Goal: Task Accomplishment & Management: Manage account settings

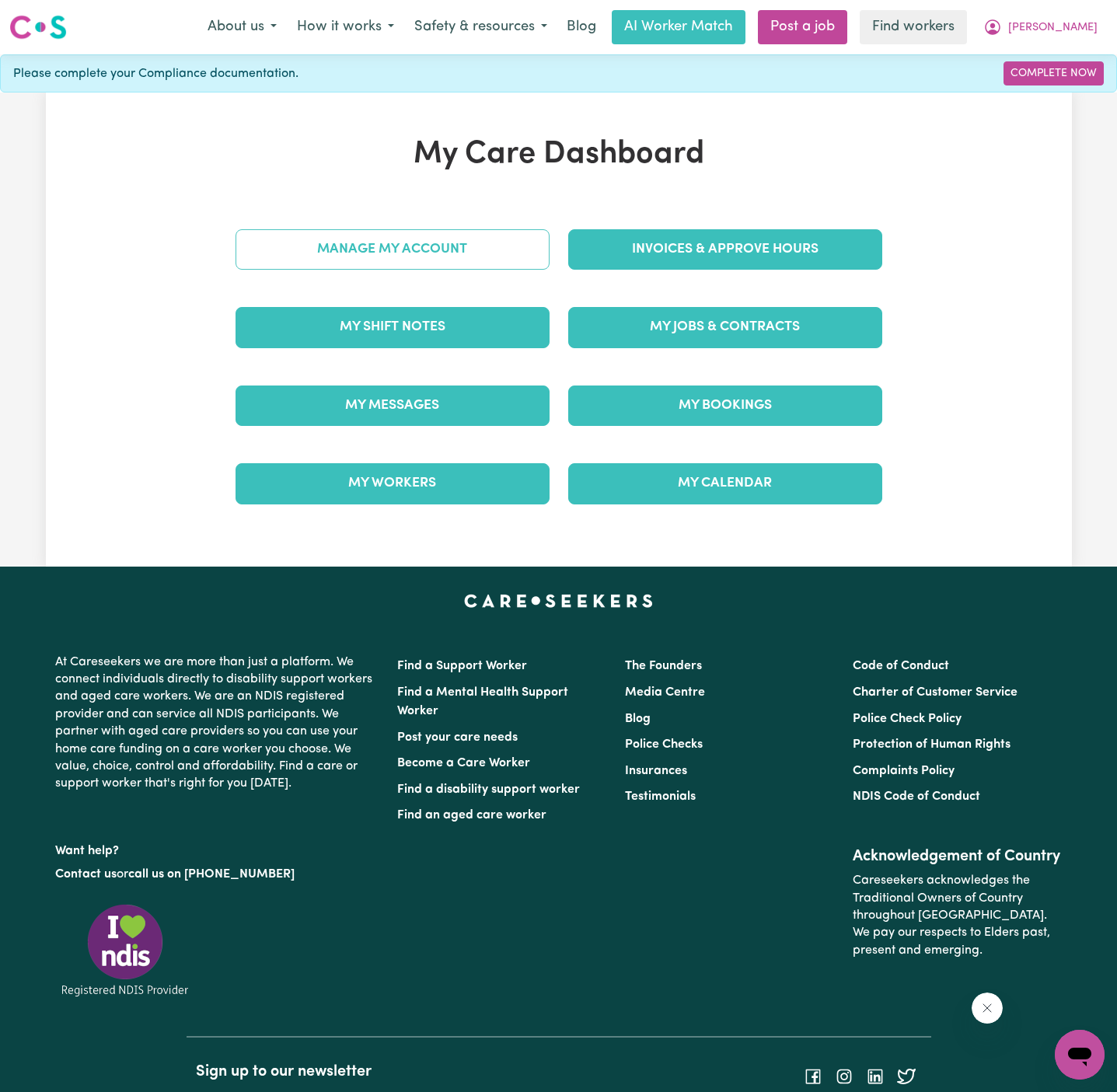
click at [506, 249] on link "Manage My Account" at bounding box center [392, 249] width 314 height 41
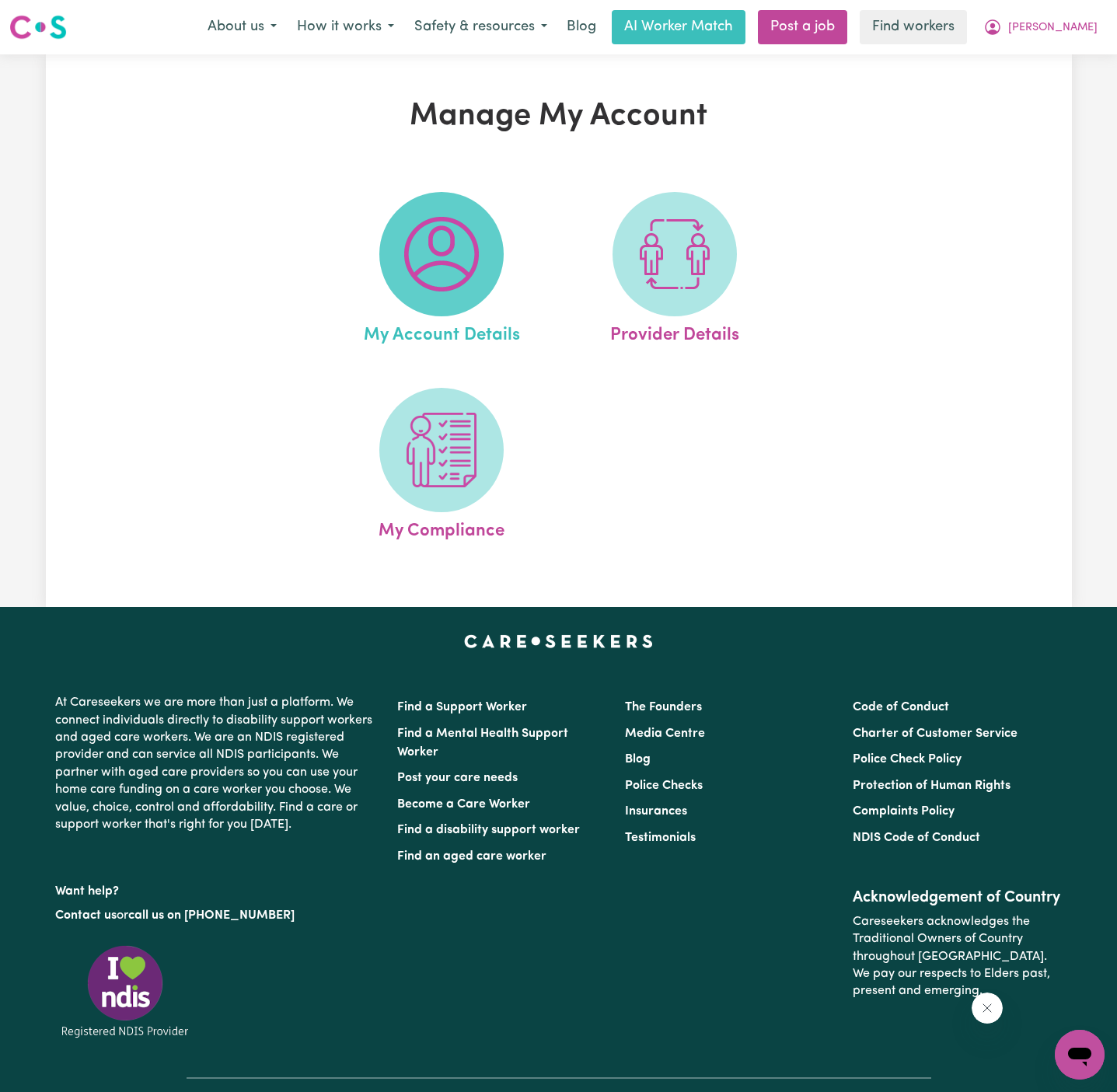
click at [501, 249] on span at bounding box center [442, 254] width 125 height 125
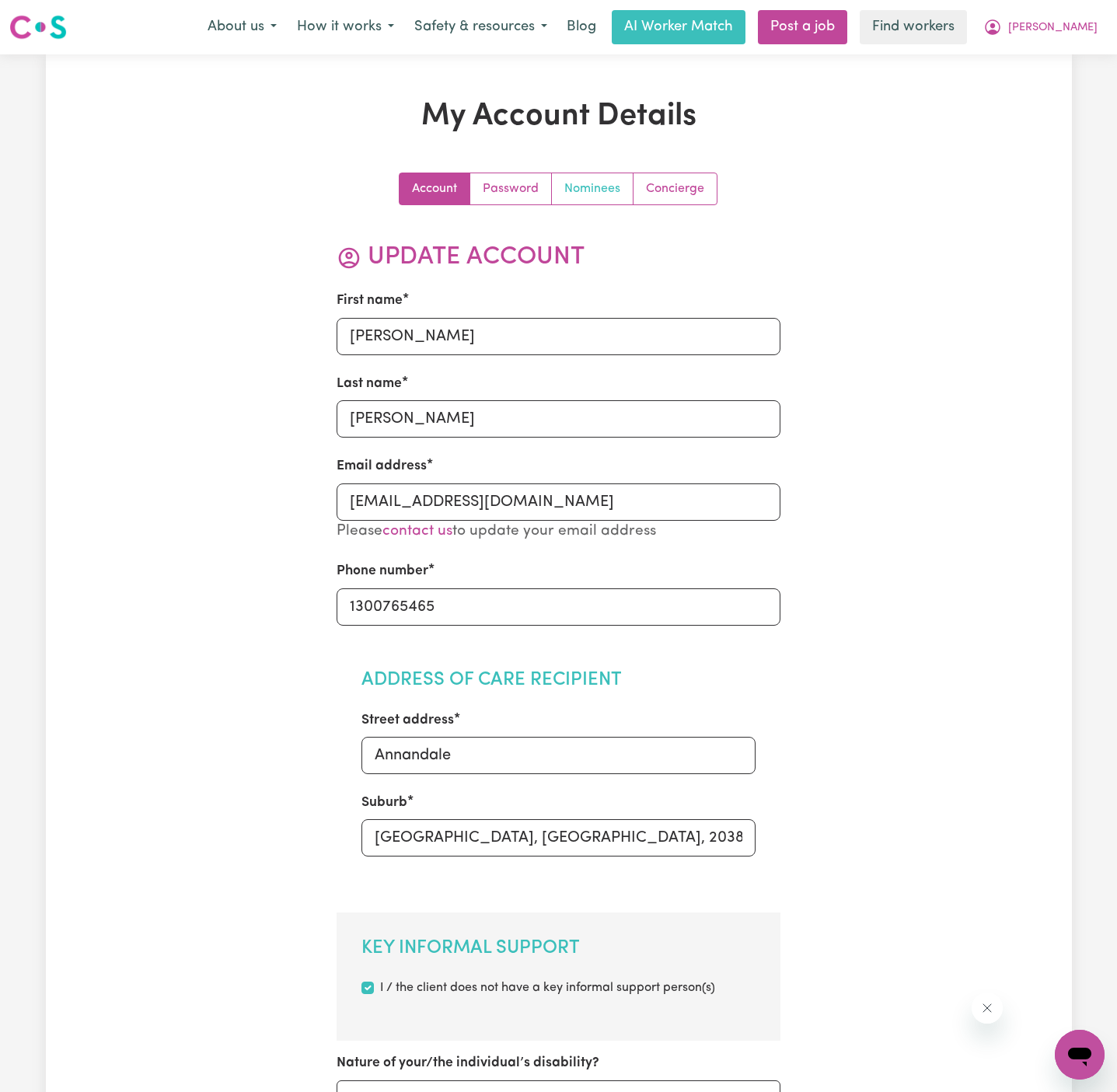
click at [595, 196] on link "Nominees" at bounding box center [592, 188] width 82 height 31
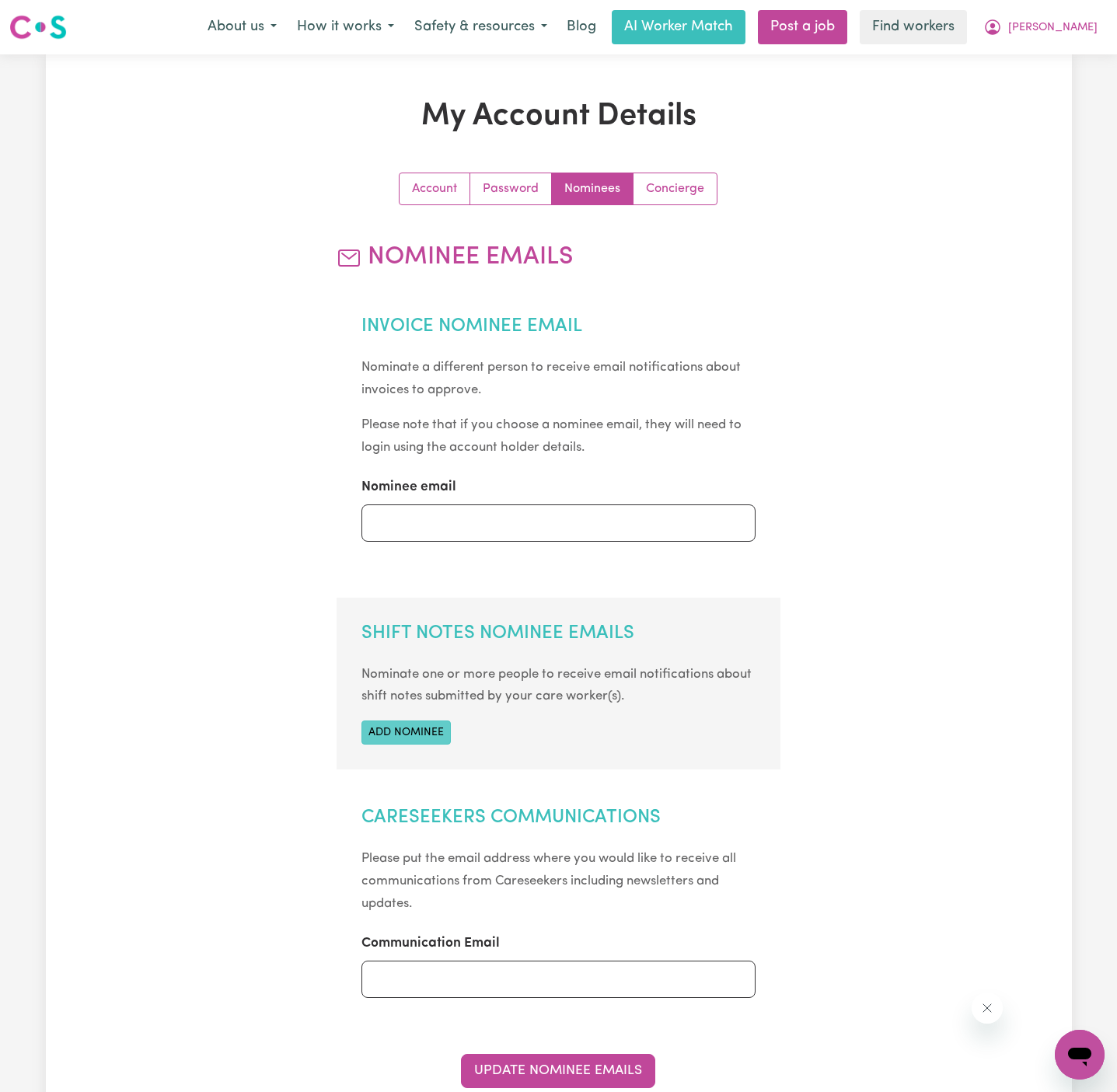
click at [414, 731] on button "Add nominee" at bounding box center [406, 732] width 90 height 24
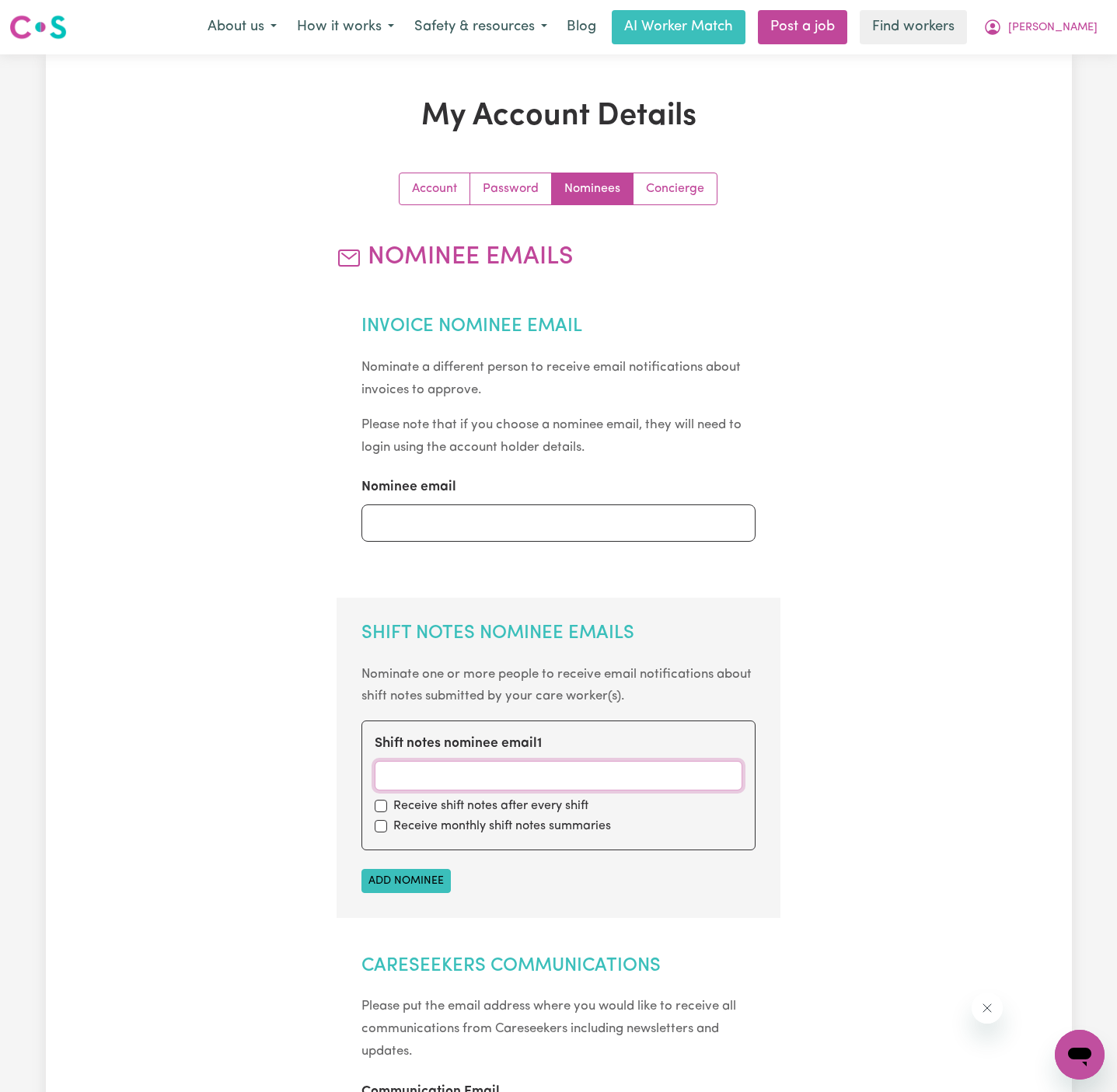
click at [460, 768] on input "Shift notes nominee email 1" at bounding box center [558, 776] width 368 height 30
paste input "[EMAIL_ADDRESS][DOMAIN_NAME]"
type input "[EMAIL_ADDRESS][DOMAIN_NAME]"
click at [380, 810] on input "checkbox" at bounding box center [381, 806] width 12 height 12
checkbox input "true"
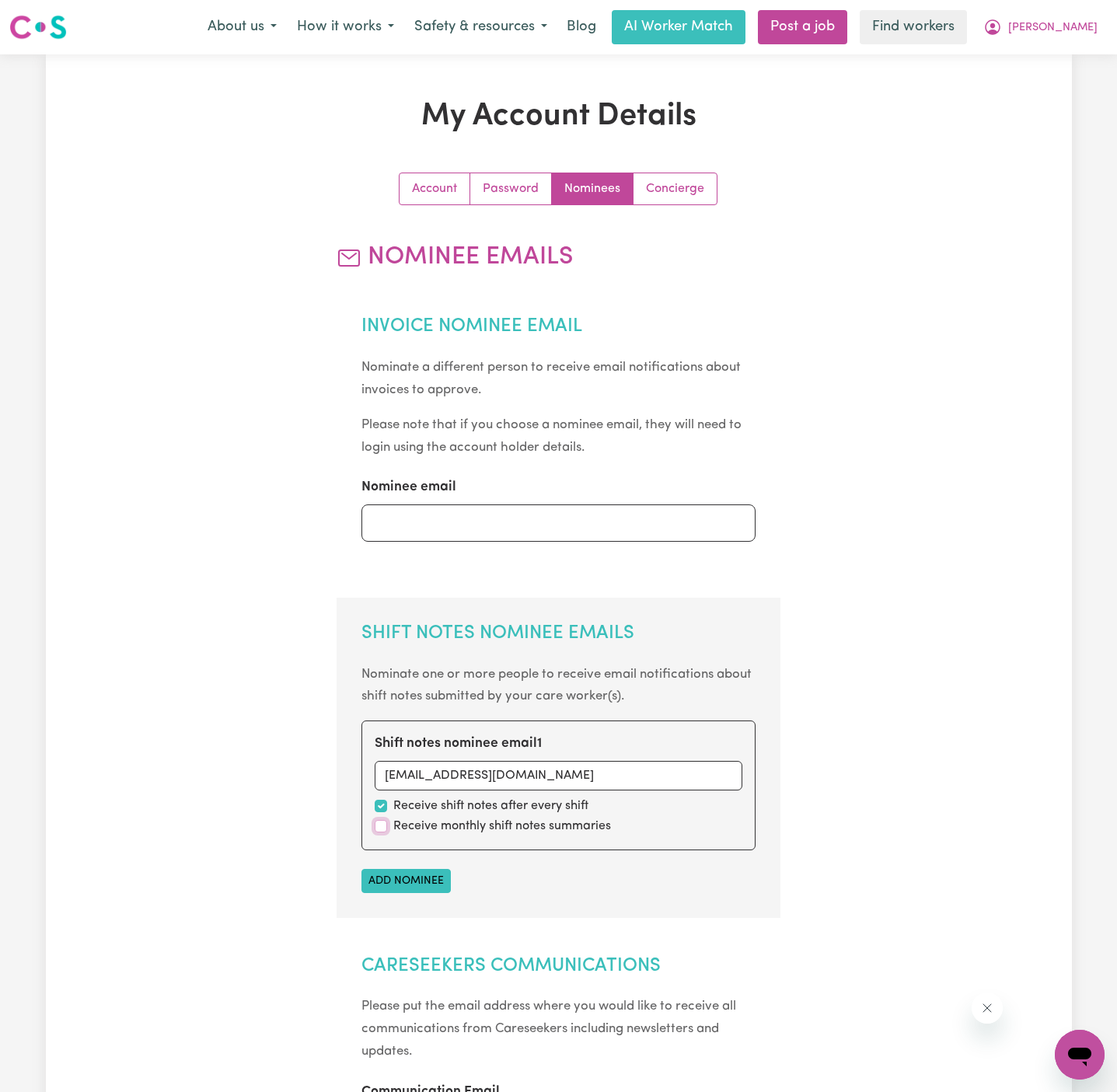
click at [380, 823] on input "checkbox" at bounding box center [381, 826] width 12 height 12
checkbox input "true"
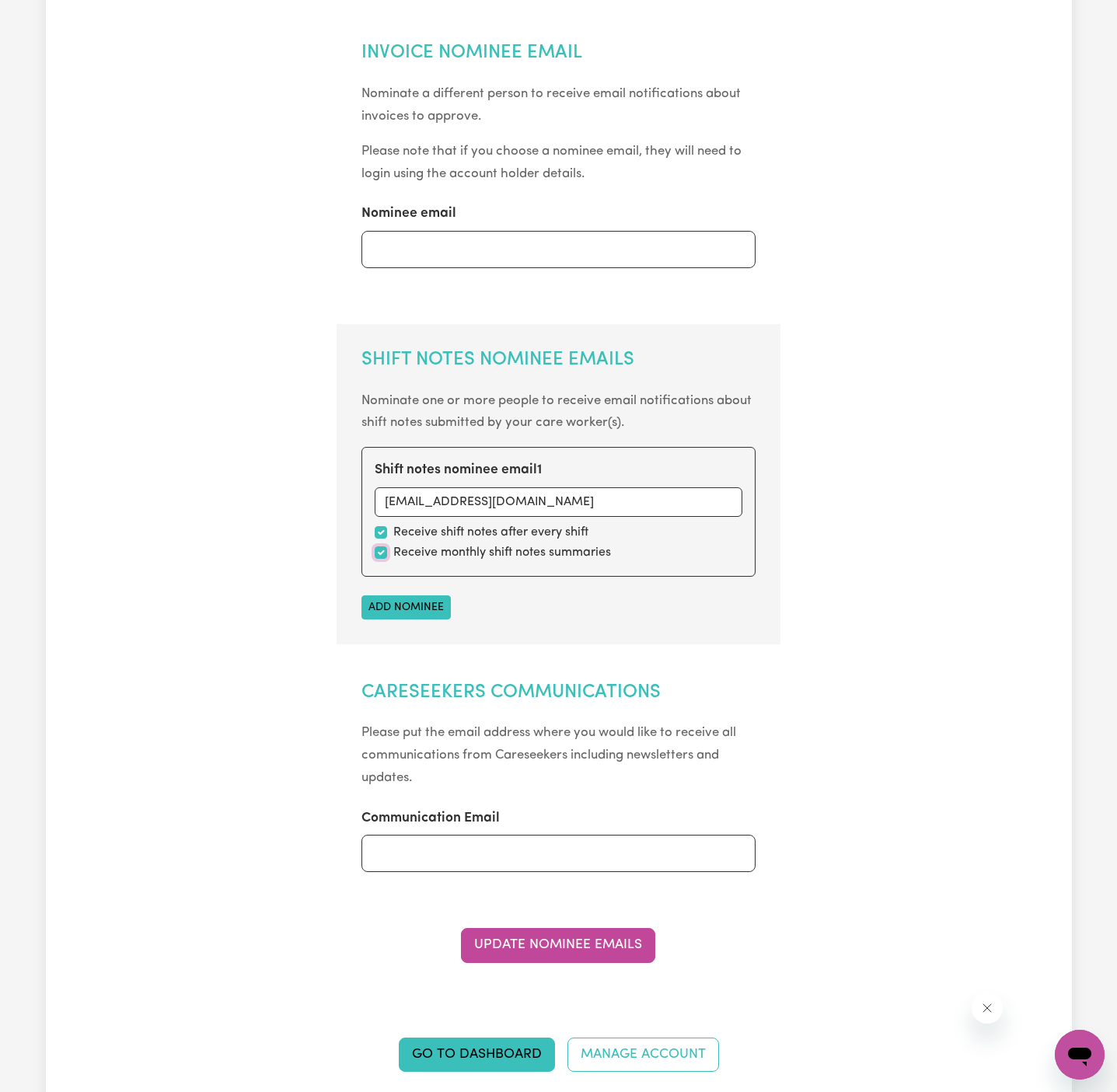
scroll to position [358, 0]
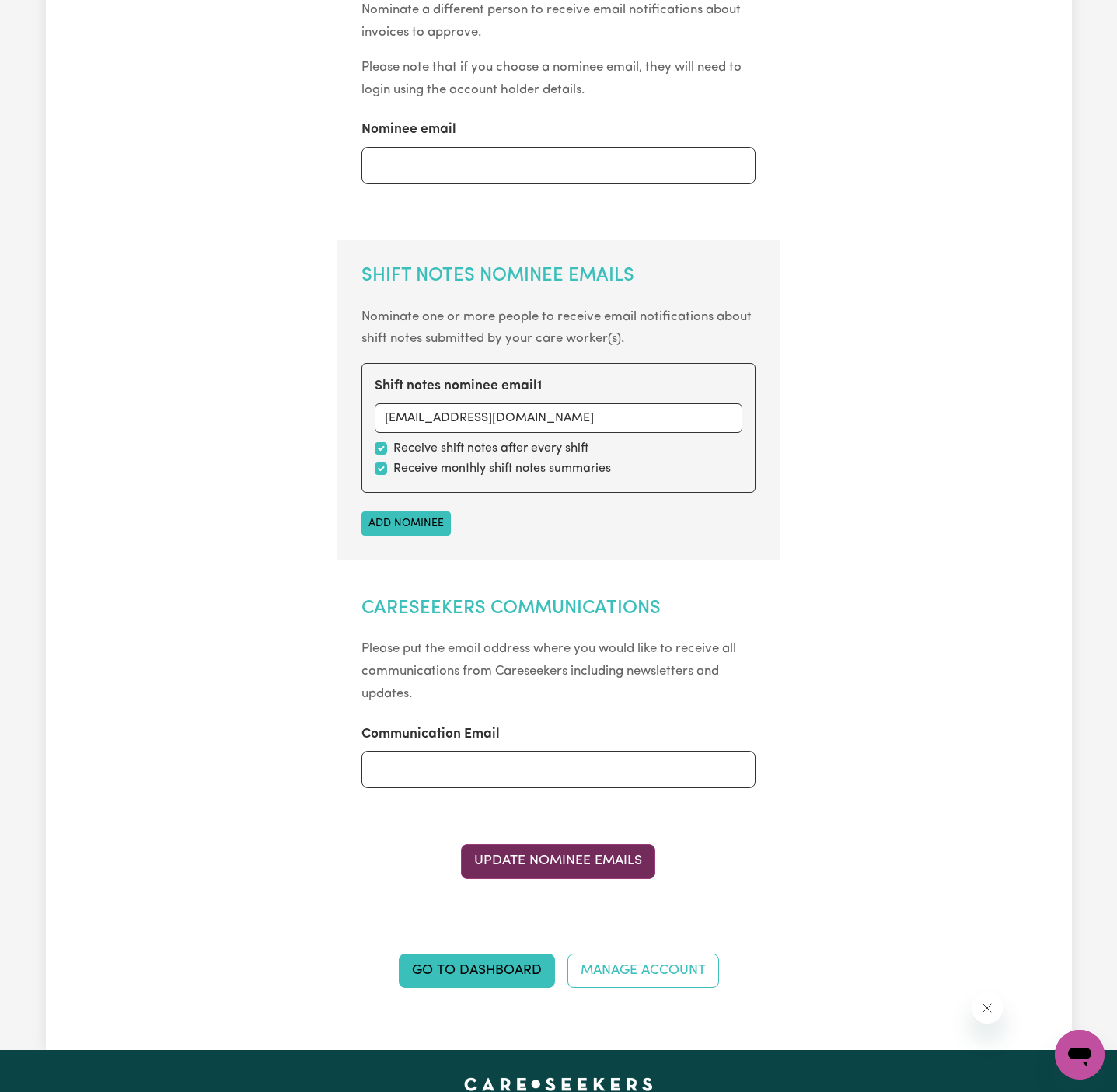
click at [551, 871] on button "Update Nominee Emails" at bounding box center [558, 861] width 194 height 34
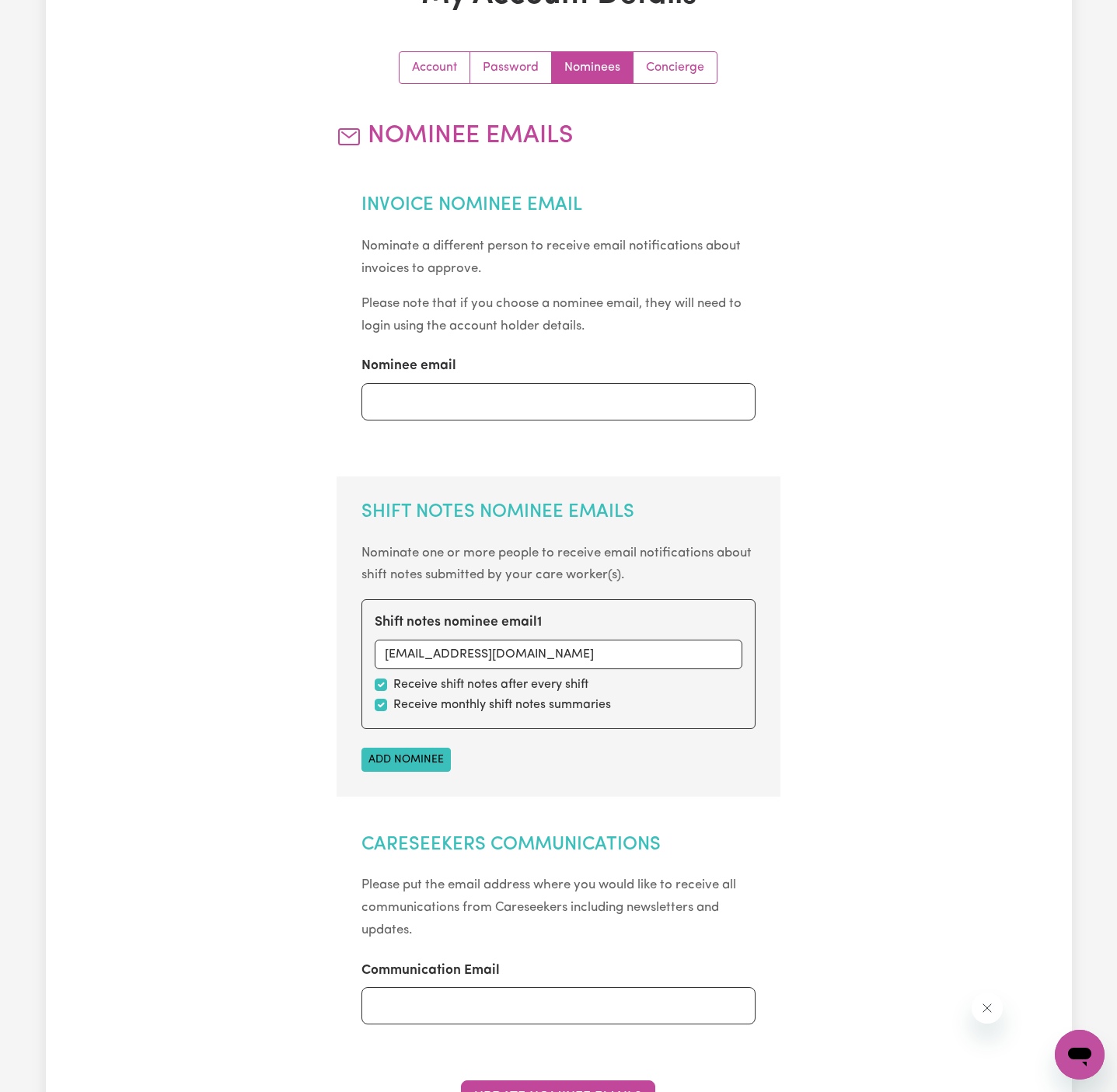
scroll to position [0, 0]
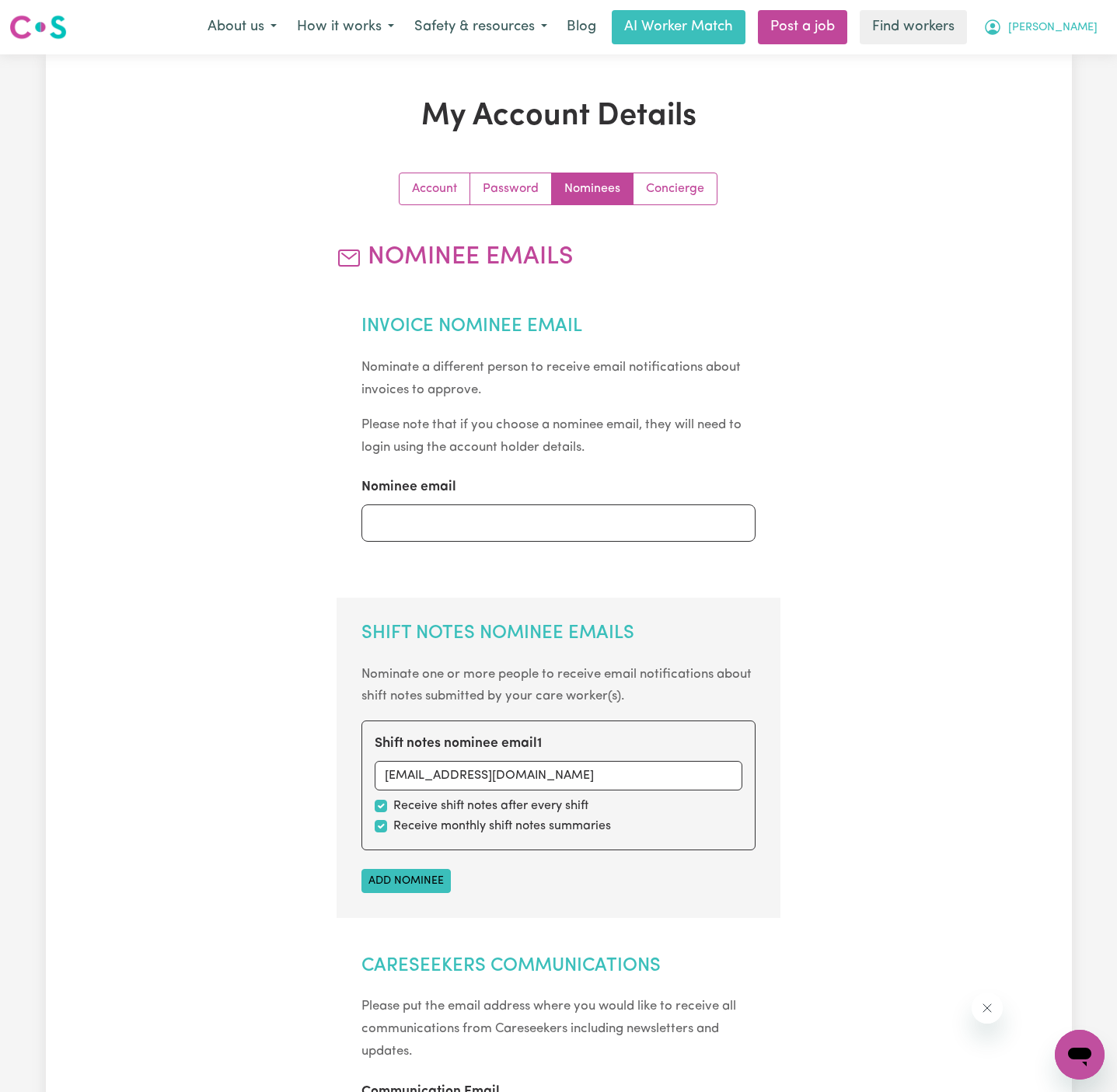
click at [1055, 20] on span "[PERSON_NAME]" at bounding box center [1052, 28] width 90 height 17
click at [1055, 48] on link "My Dashboard" at bounding box center [1045, 61] width 123 height 30
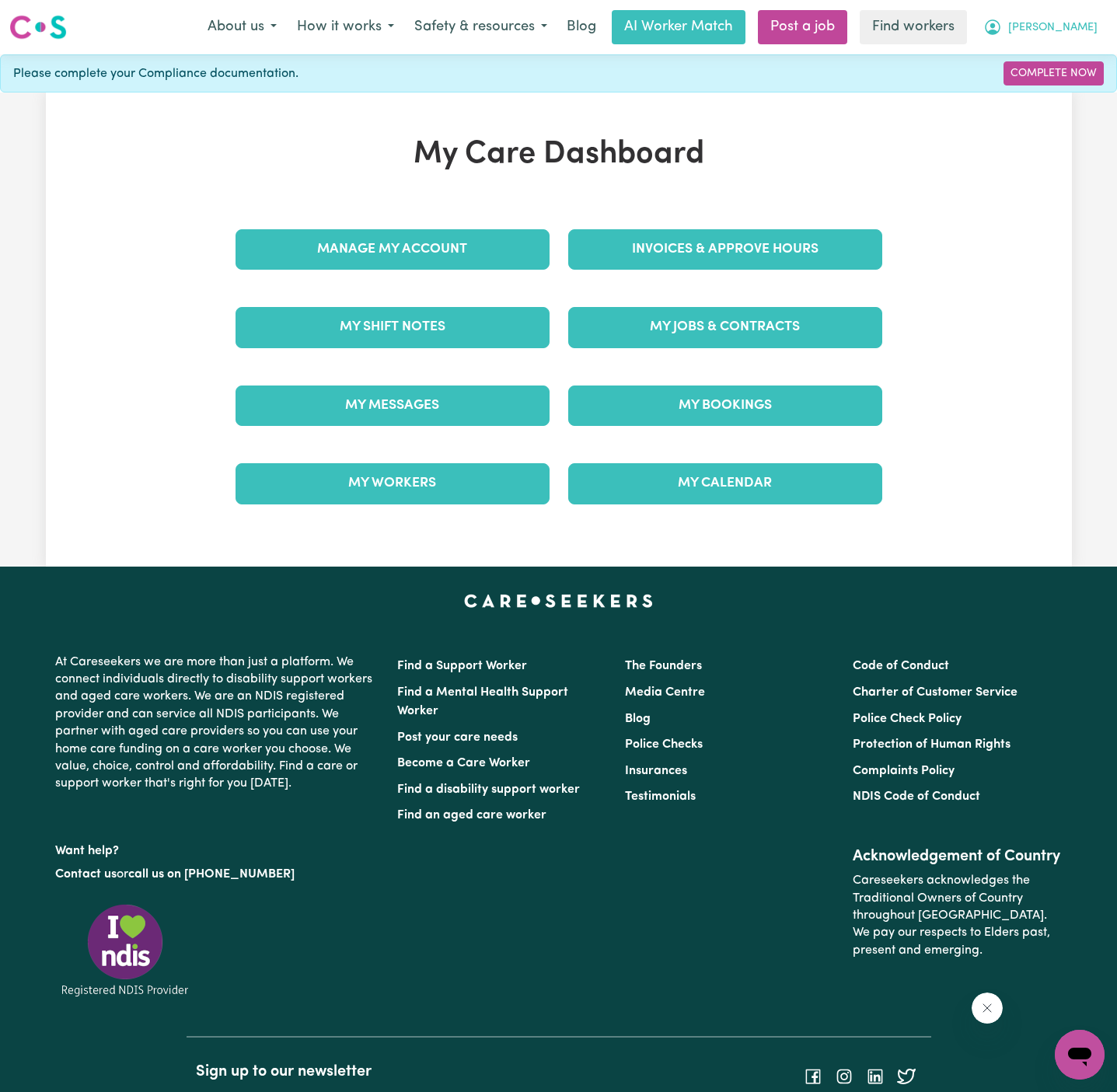
click at [1058, 28] on span "[PERSON_NAME]" at bounding box center [1052, 28] width 90 height 17
click at [1053, 90] on link "Logout" at bounding box center [1045, 90] width 123 height 30
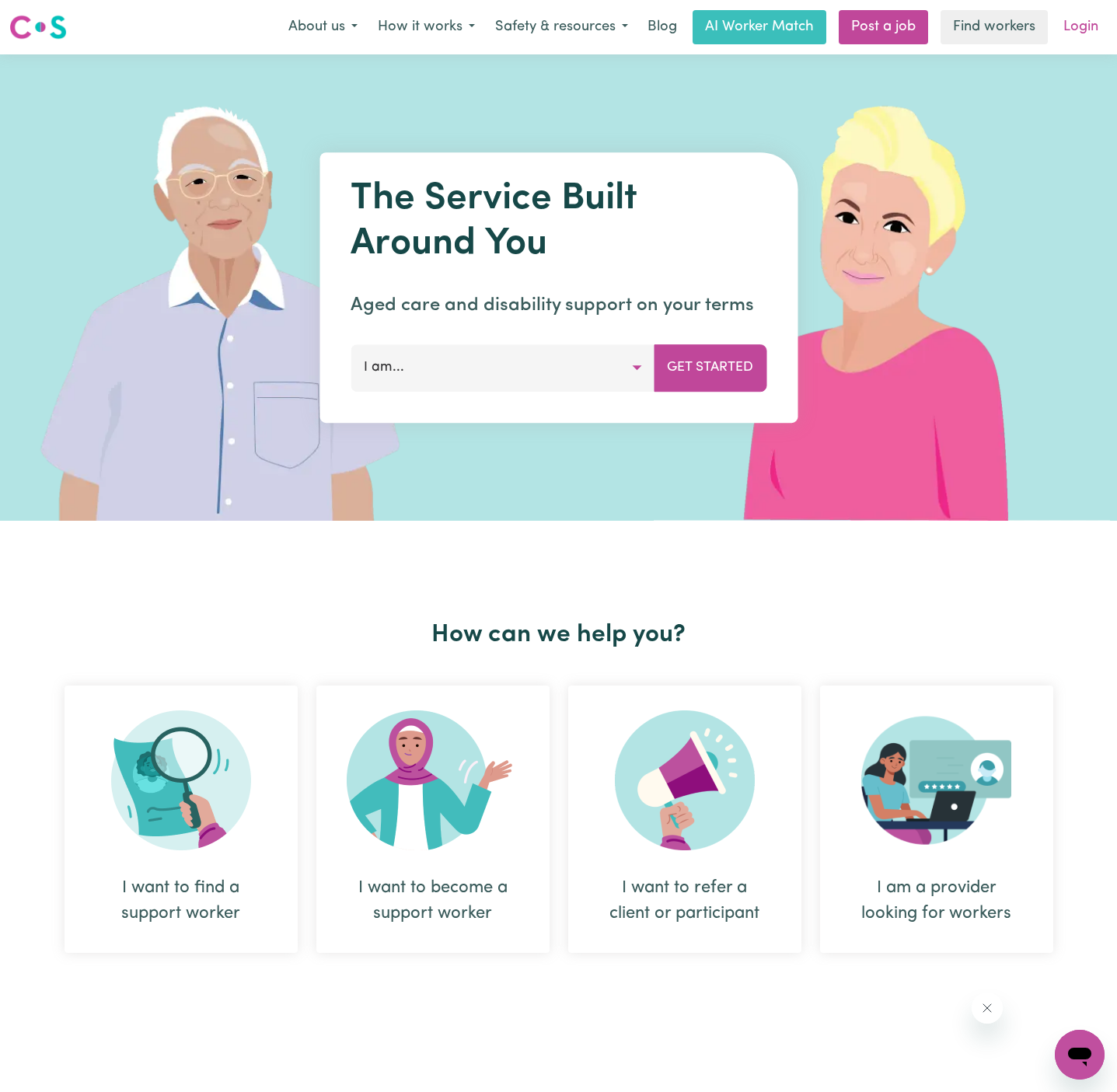
click at [1076, 27] on link "Login" at bounding box center [1080, 27] width 54 height 34
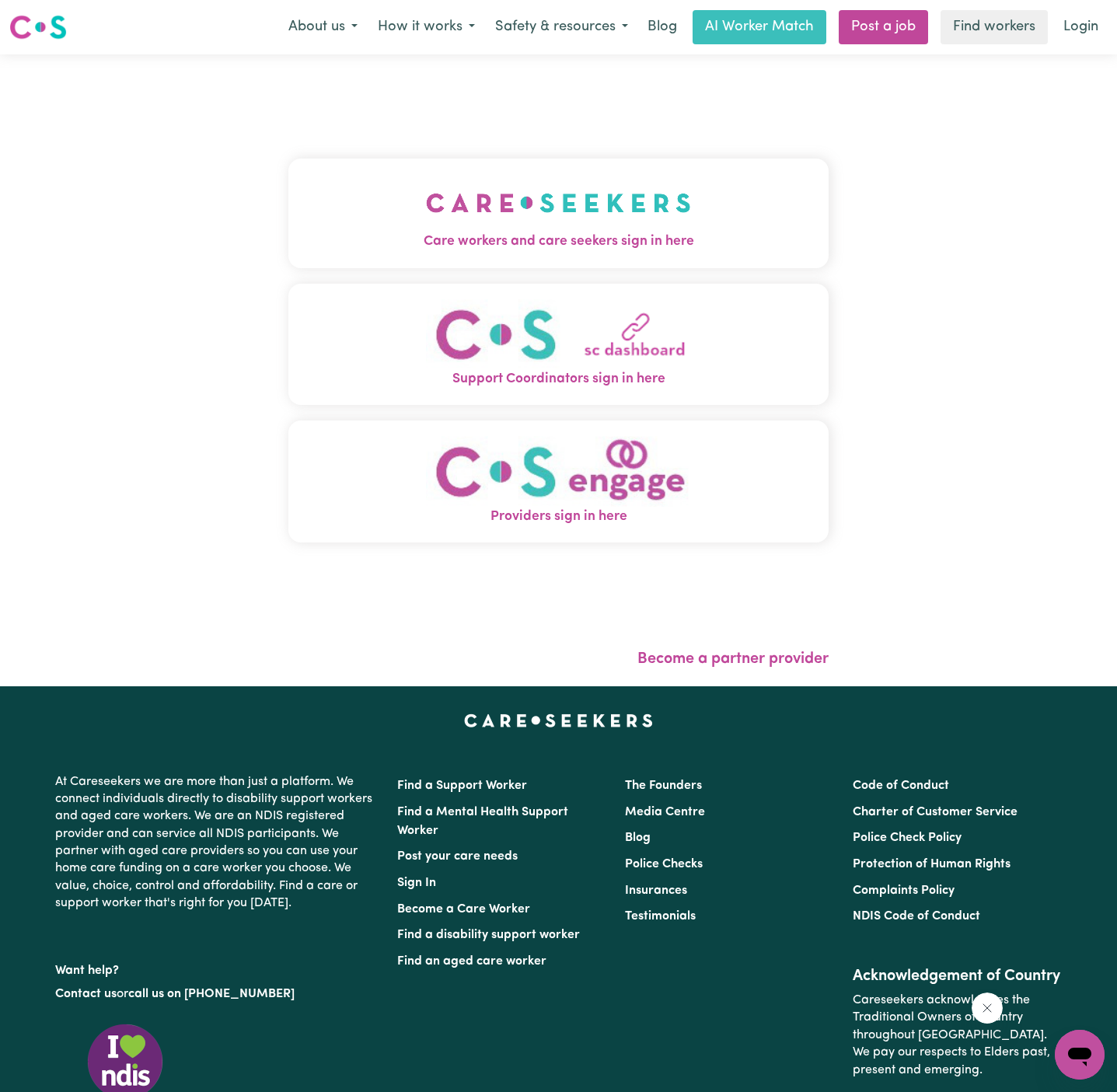
click at [605, 213] on button "Care workers and care seekers sign in here" at bounding box center [558, 213] width 540 height 109
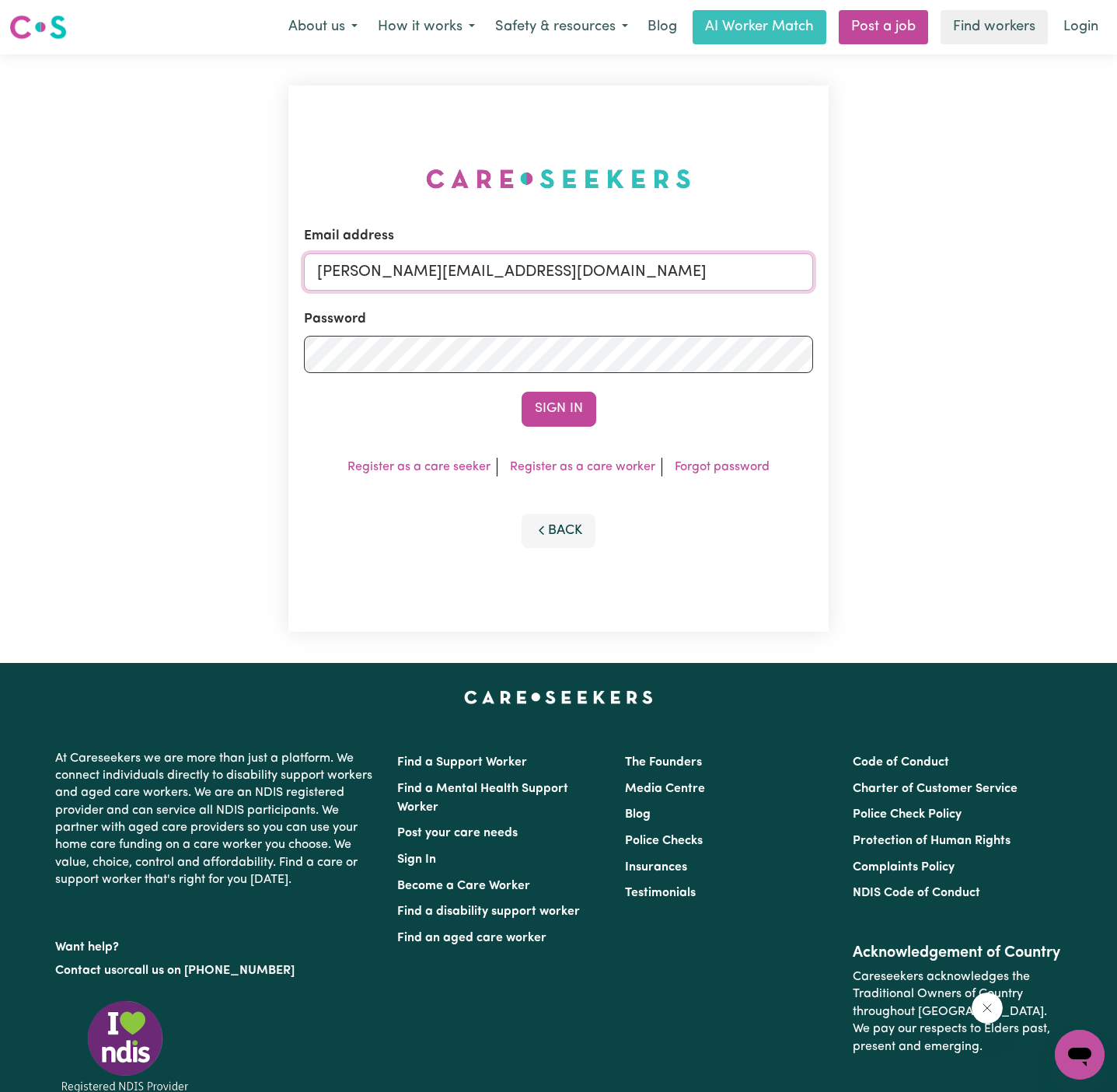
click at [648, 274] on input "[PERSON_NAME][EMAIL_ADDRESS][DOMAIN_NAME]" at bounding box center [558, 272] width 509 height 37
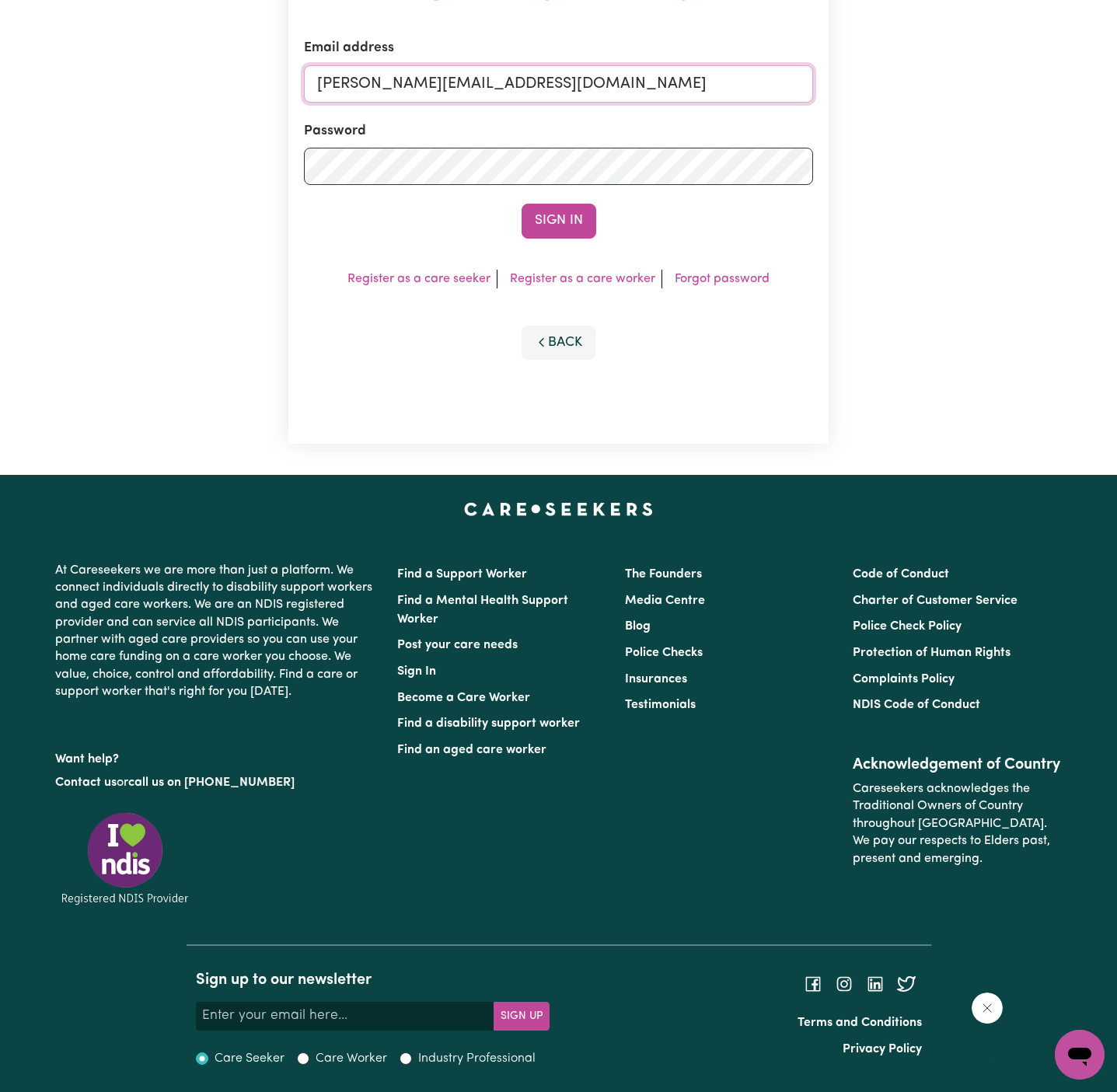
click at [584, 77] on input "[PERSON_NAME][EMAIL_ADDRESS][DOMAIN_NAME]" at bounding box center [558, 84] width 509 height 37
drag, startPoint x: 408, startPoint y: 81, endPoint x: 777, endPoint y: 79, distance: 369.0
click at [777, 79] on input "superuser~[EMAIL_ADDRESS][DOMAIN_NAME]" at bounding box center [558, 84] width 509 height 37
type input "[EMAIL_ADDRESS][DOMAIN_NAME]"
click at [521, 203] on button "Sign In" at bounding box center [558, 220] width 75 height 34
